Goal: Find specific page/section: Find specific page/section

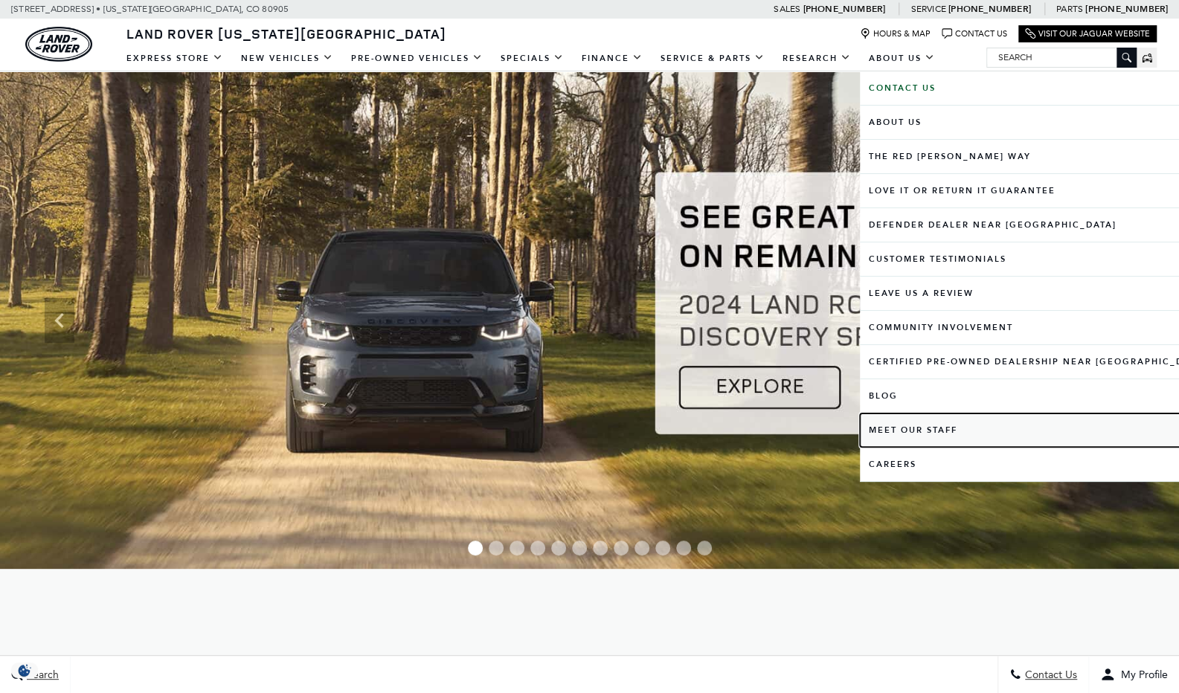
click at [905, 425] on link "Meet Our Staff" at bounding box center [1038, 430] width 356 height 33
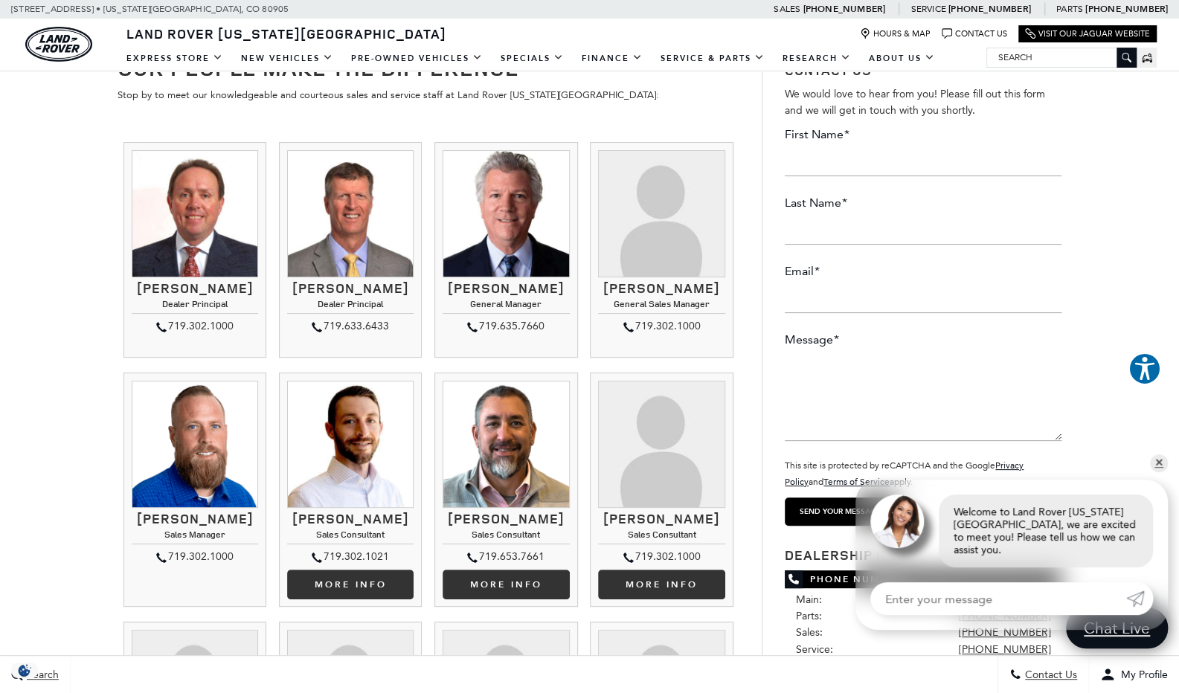
scroll to position [72, 0]
